Goal: Task Accomplishment & Management: Manage account settings

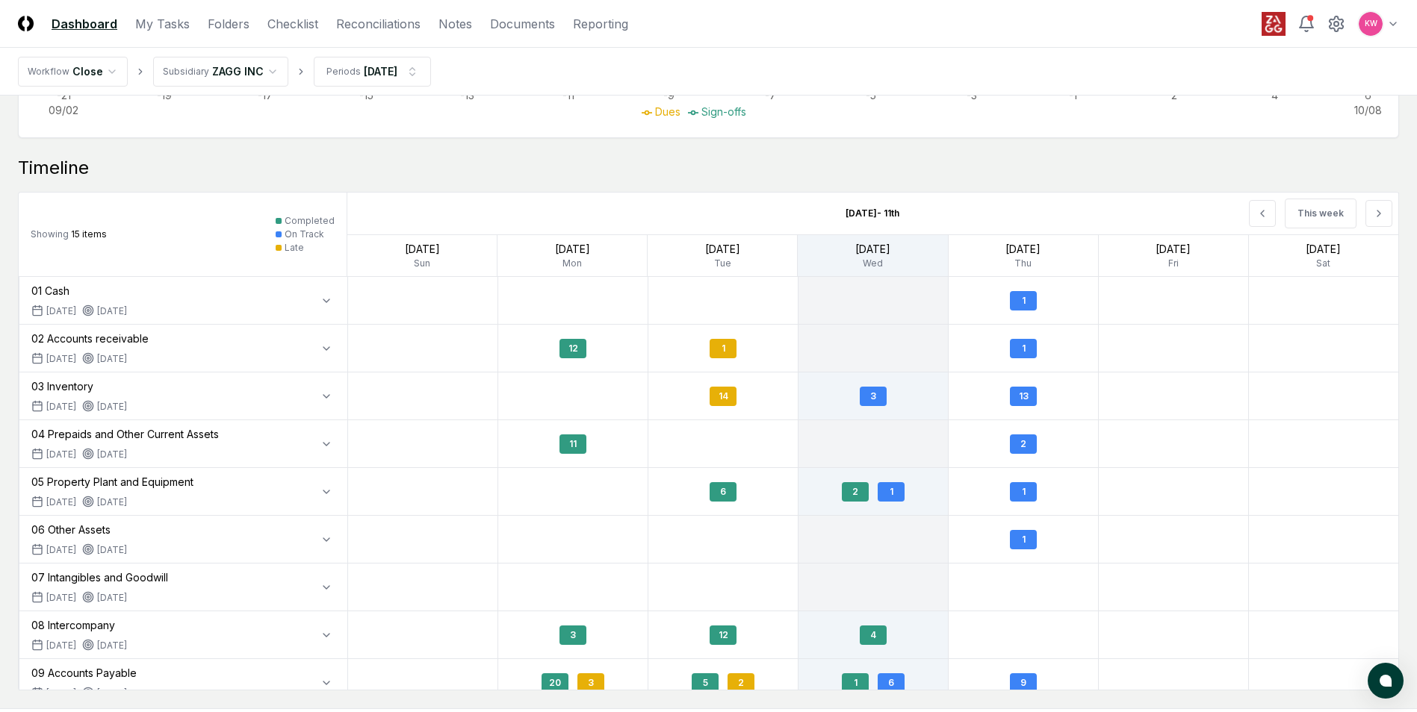
scroll to position [1344, 0]
click at [280, 20] on link "Checklist" at bounding box center [292, 24] width 51 height 18
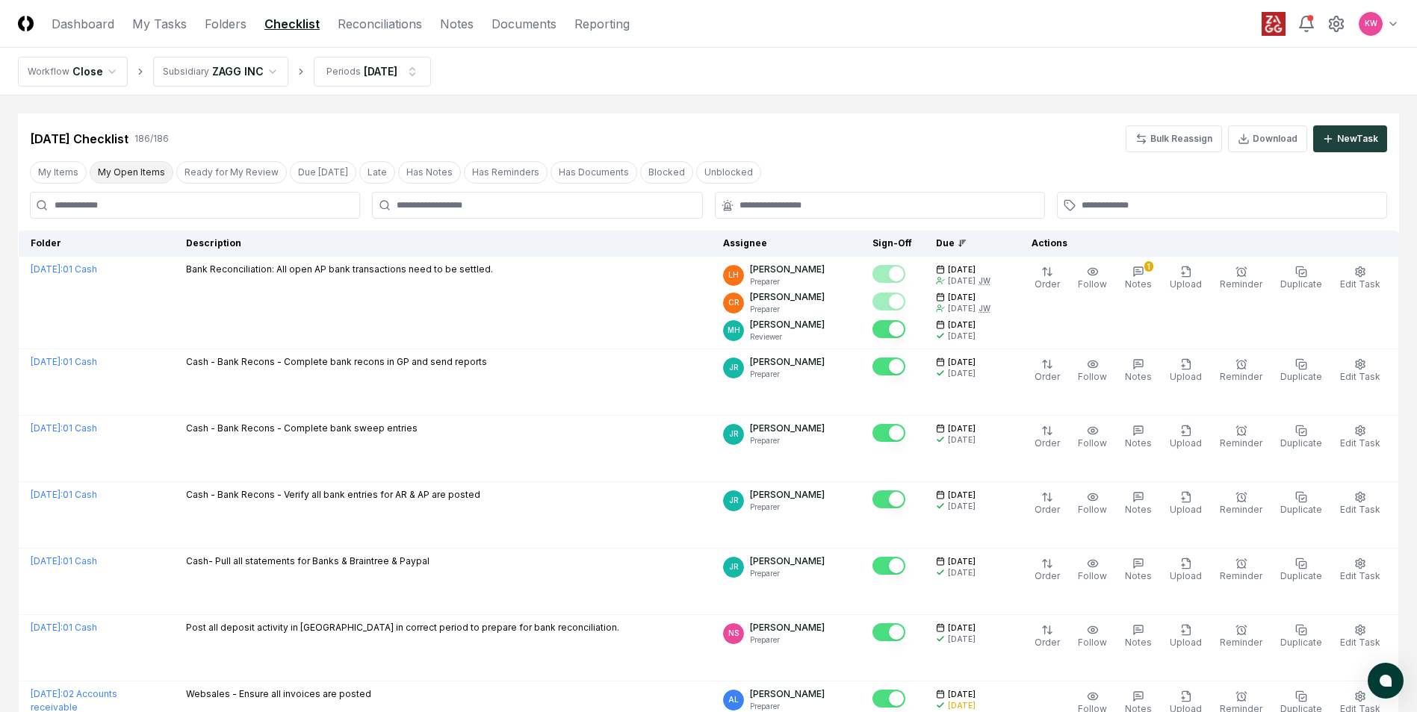
click at [122, 181] on button "My Open Items" at bounding box center [132, 172] width 84 height 22
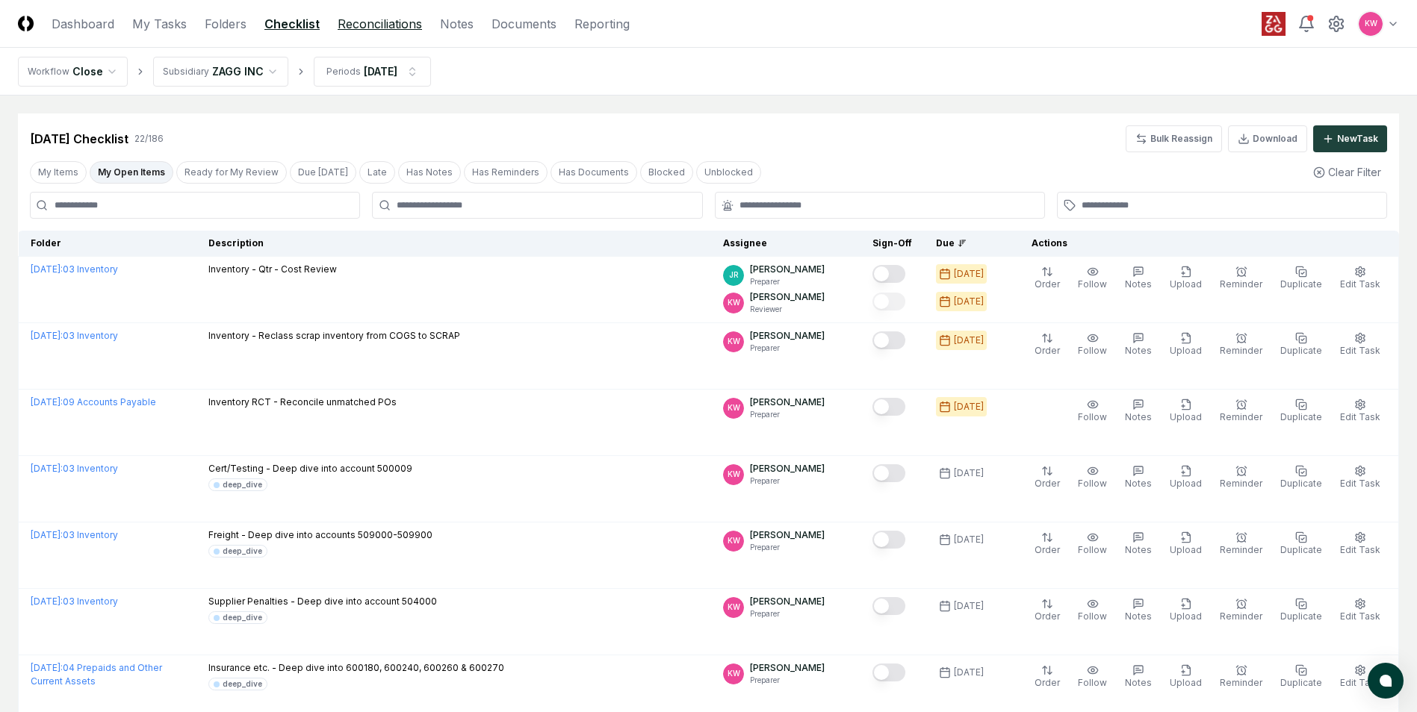
click at [382, 18] on link "Reconciliations" at bounding box center [380, 24] width 84 height 18
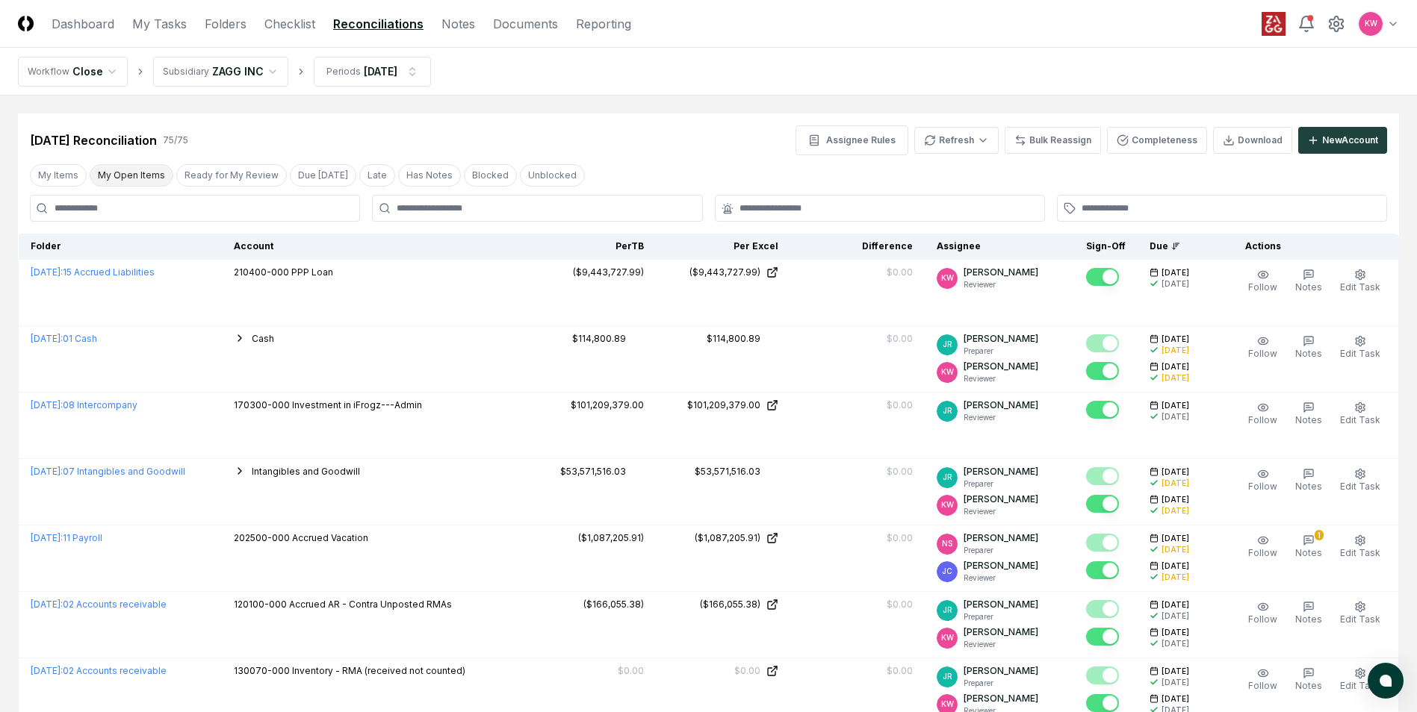
click at [148, 176] on button "My Open Items" at bounding box center [132, 175] width 84 height 22
